Goal: Task Accomplishment & Management: Manage account settings

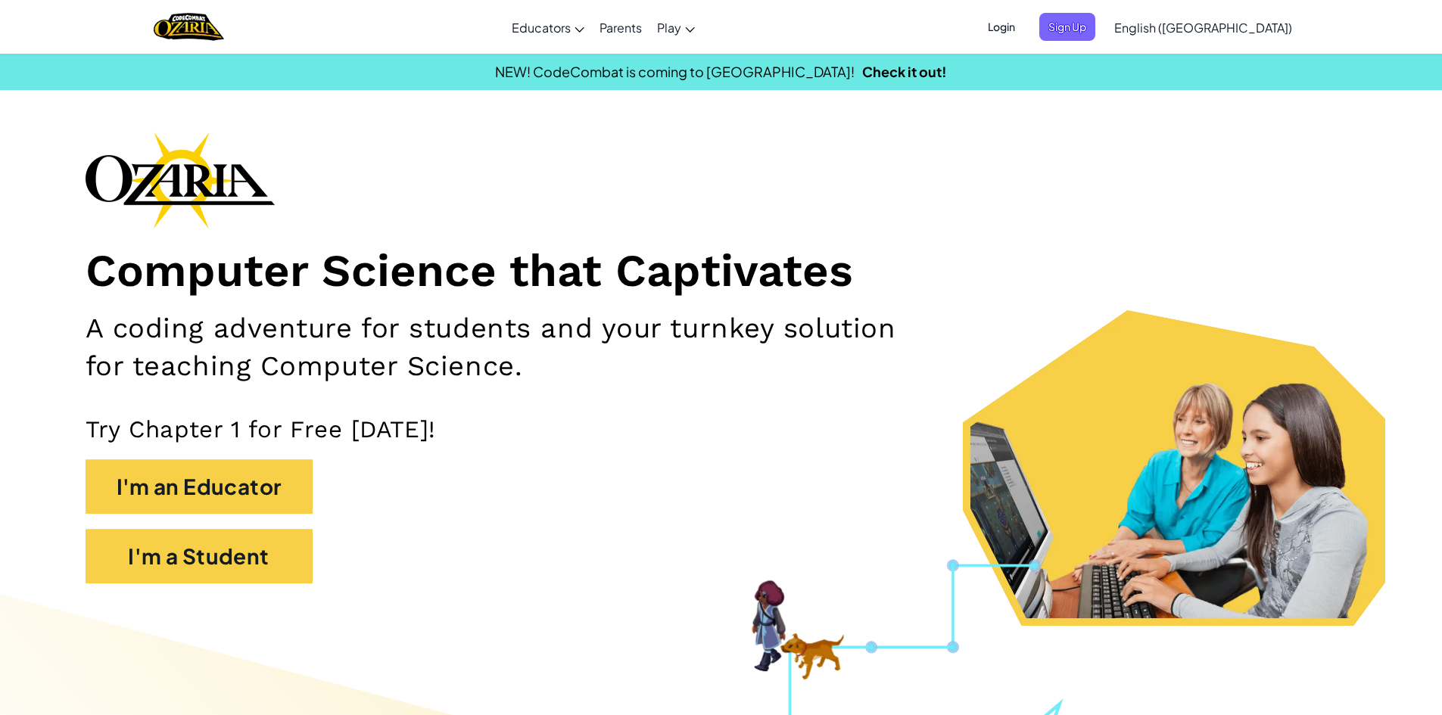
click at [1024, 15] on span "Login" at bounding box center [1001, 27] width 45 height 28
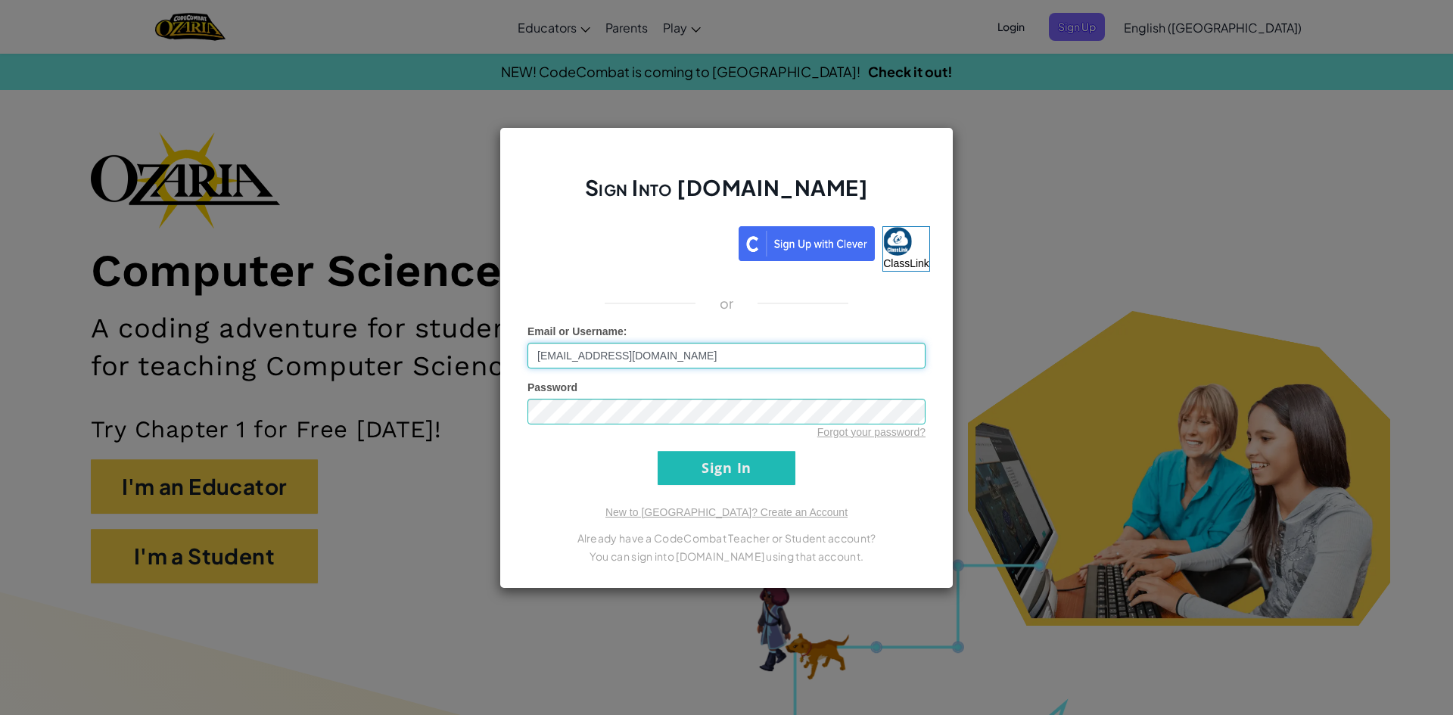
drag, startPoint x: 589, startPoint y: 356, endPoint x: 600, endPoint y: 352, distance: 11.3
click at [600, 352] on input "[EMAIL_ADDRESS][DOMAIN_NAME]" at bounding box center [727, 356] width 398 height 26
click at [587, 354] on input "[EMAIL_ADDRESS][DOMAIN_NAME]" at bounding box center [727, 356] width 398 height 26
click at [591, 354] on input "[EMAIL_ADDRESS][DOMAIN_NAME]" at bounding box center [727, 356] width 398 height 26
type input "[EMAIL_ADDRESS][DOMAIN_NAME]"
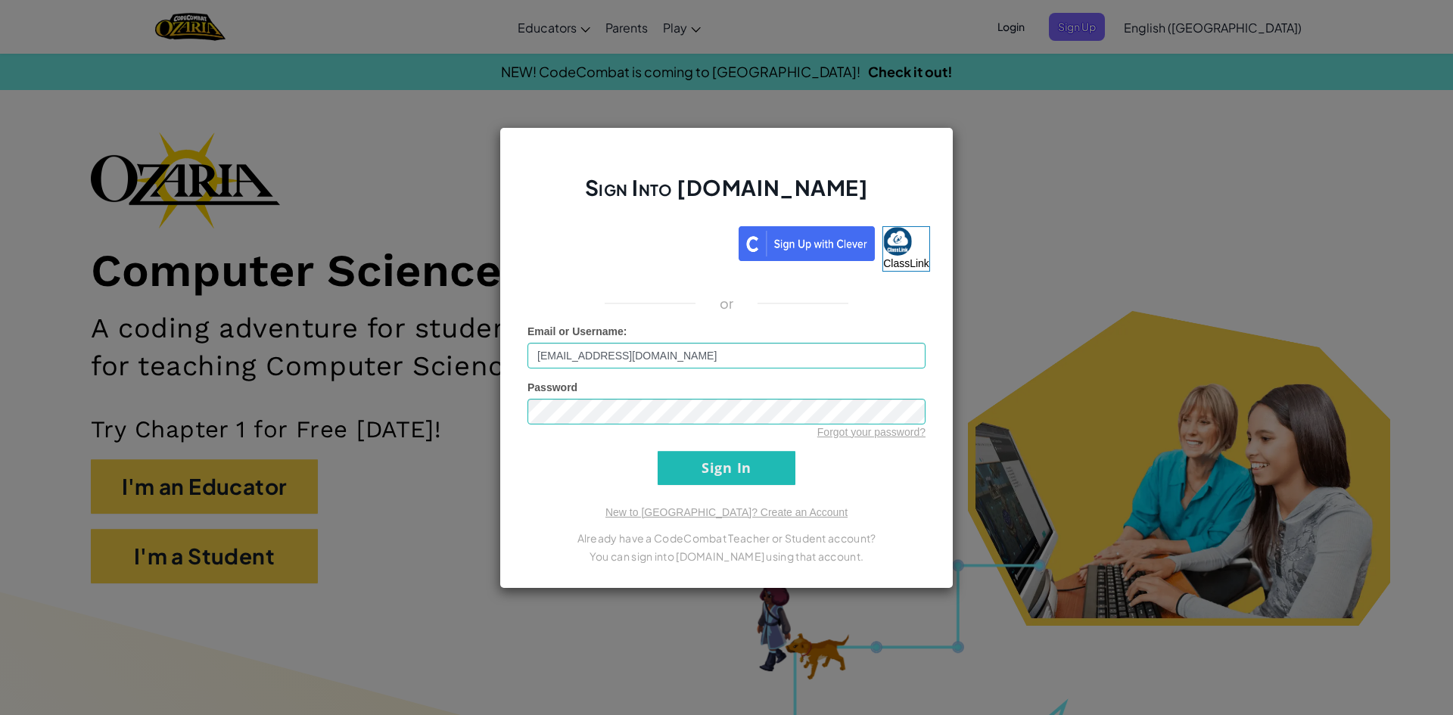
click at [819, 453] on form "Email or Username : [EMAIL_ADDRESS][DOMAIN_NAME] Password Forgot your password?…" at bounding box center [727, 404] width 398 height 161
click at [757, 453] on input "Sign In" at bounding box center [727, 468] width 138 height 34
